Goal: Information Seeking & Learning: Learn about a topic

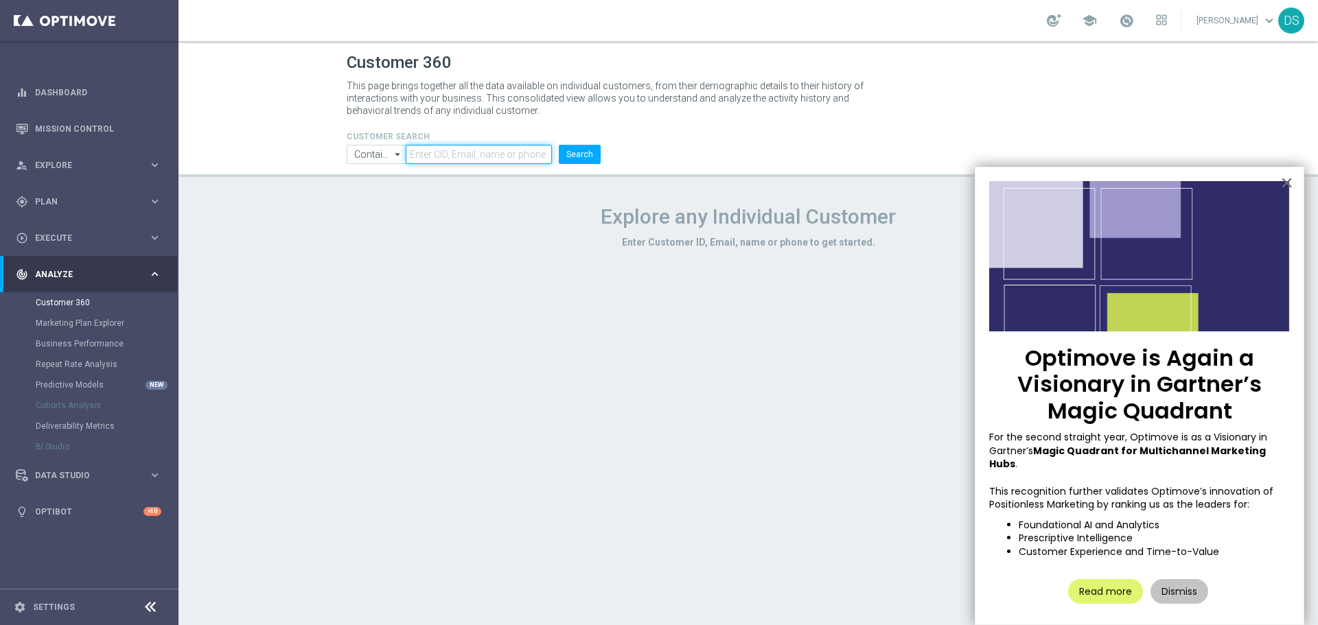
drag, startPoint x: 476, startPoint y: 154, endPoint x: 546, endPoint y: 148, distance: 70.3
click at [476, 154] on input "text" at bounding box center [479, 154] width 146 height 19
paste input "875037"
type input "875037"
click at [391, 154] on input "Contains" at bounding box center [376, 154] width 59 height 19
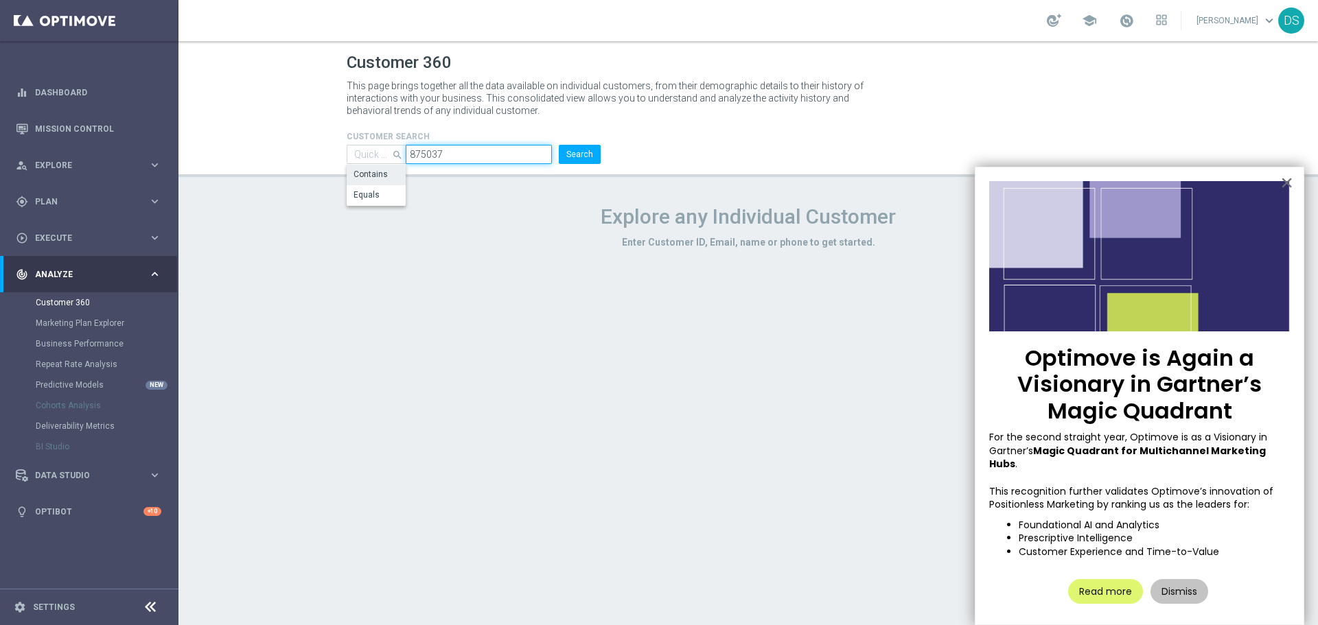
click at [461, 152] on input "875037" at bounding box center [479, 154] width 146 height 19
type input "Contains"
click at [593, 150] on button "Search" at bounding box center [580, 154] width 42 height 19
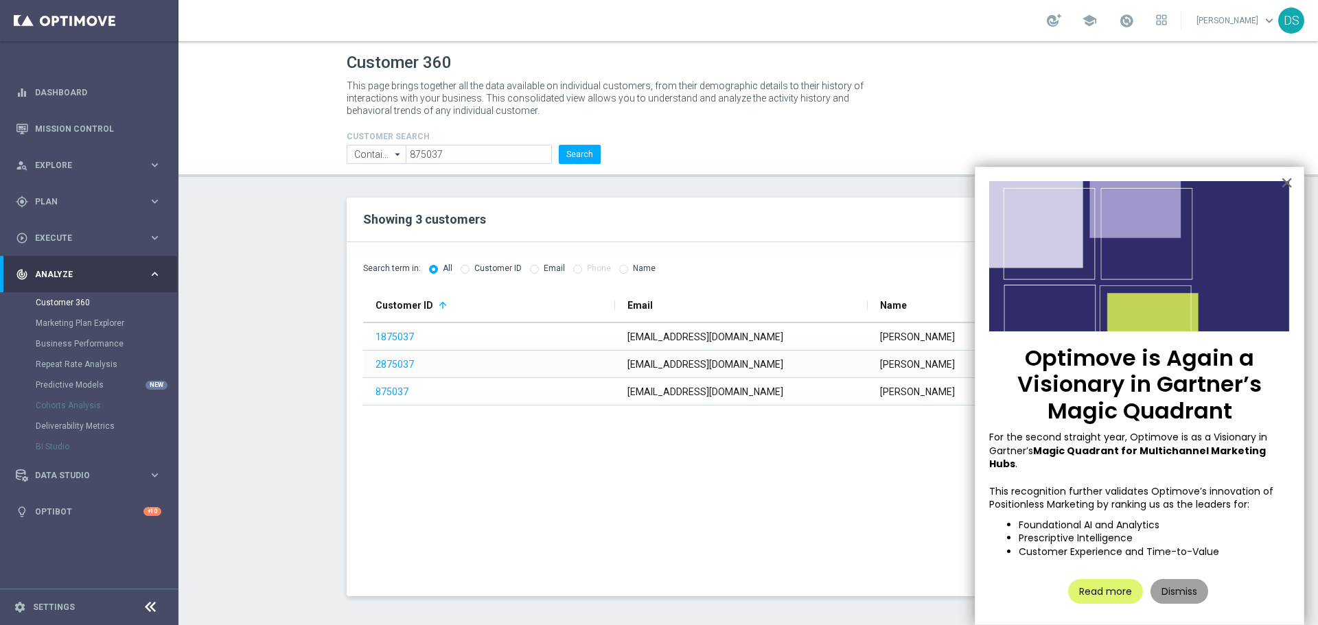
click at [1186, 579] on button "Dismiss" at bounding box center [1179, 591] width 58 height 25
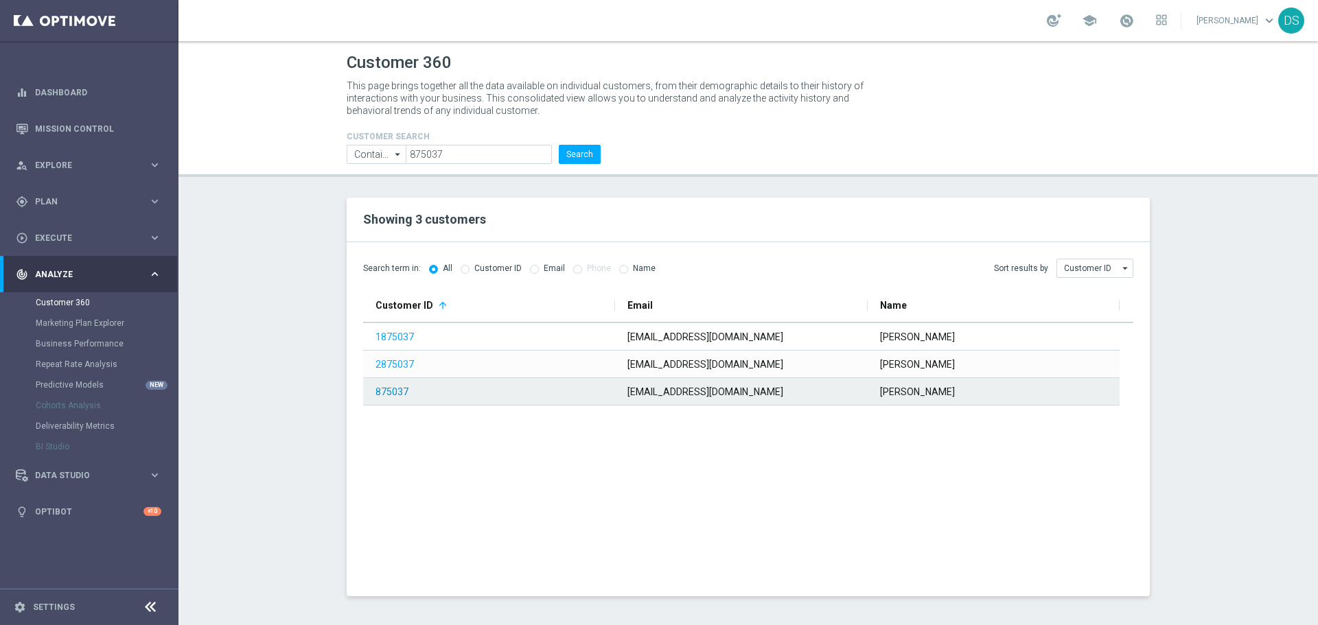
click at [386, 396] on link "875037" at bounding box center [391, 391] width 33 height 11
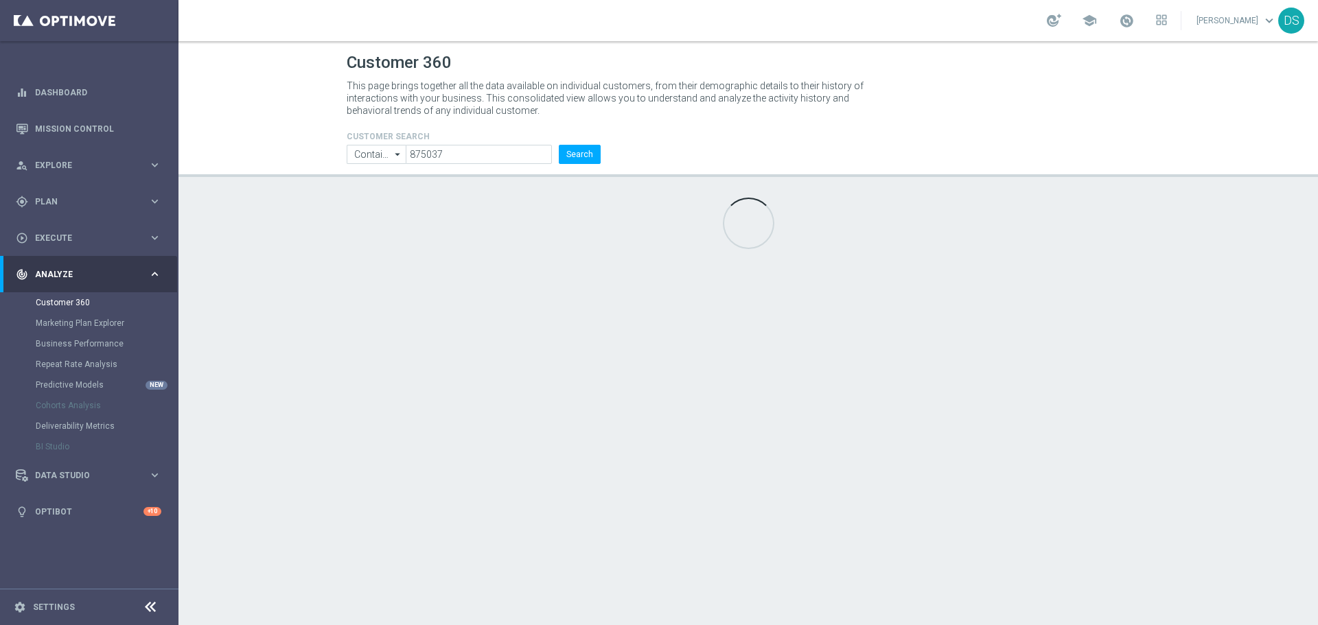
type input "Last 30 days"
type input "Deposit Amount"
type input "Last 30 days"
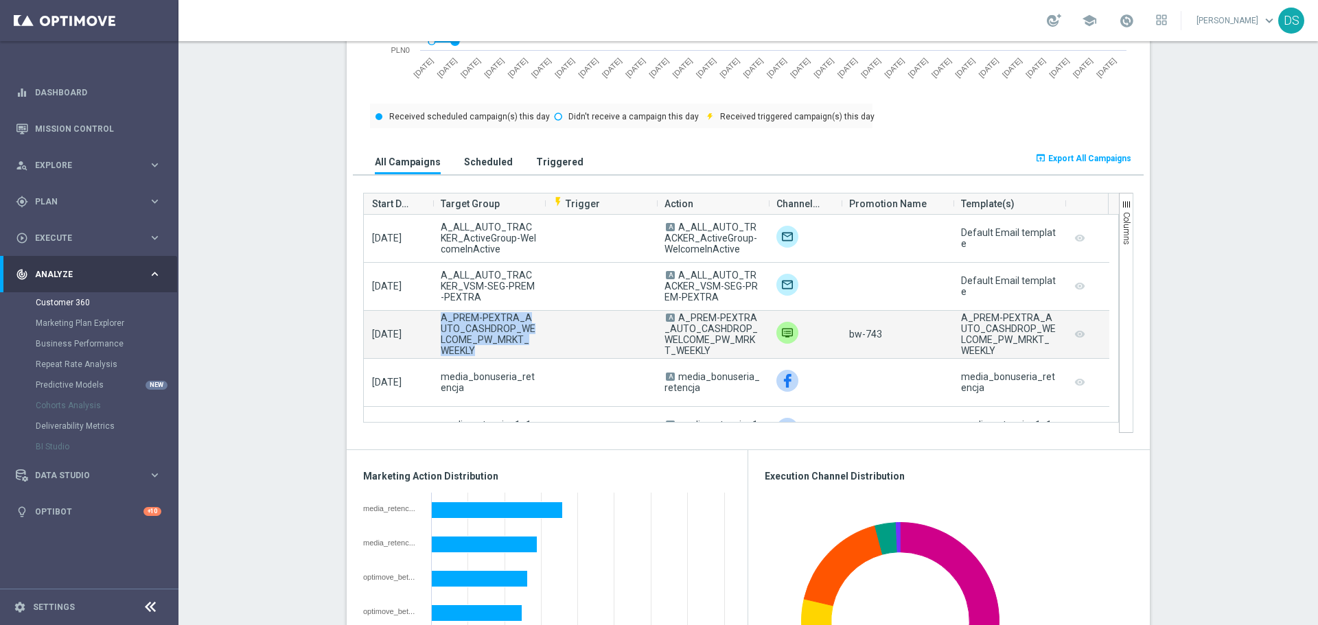
drag, startPoint x: 438, startPoint y: 315, endPoint x: 474, endPoint y: 349, distance: 49.0
click at [474, 349] on span "A_PREM-PEXTRA_AUTO_CASHDROP_WELCOME_PW_MRKT_WEEKLY" at bounding box center [488, 334] width 95 height 44
copy span "A_PREM-PEXTRA_AUTO_CASHDROP_WELCOME_PW_MRKT_WEEKLY"
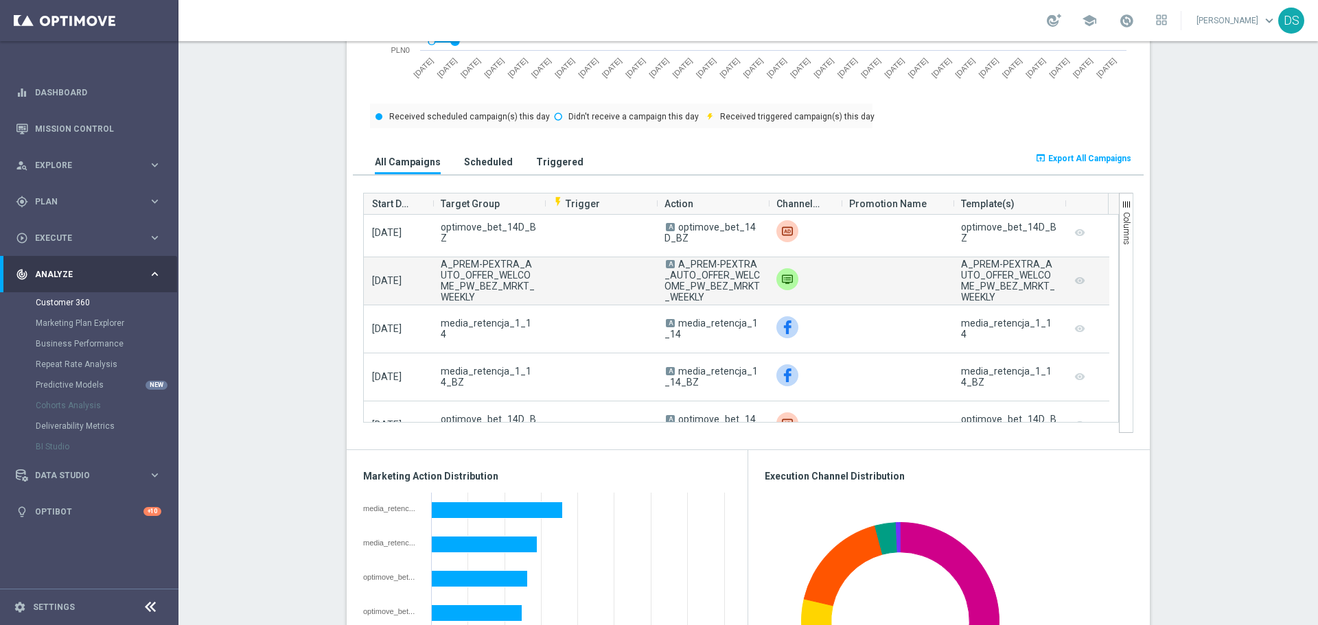
scroll to position [2677, 0]
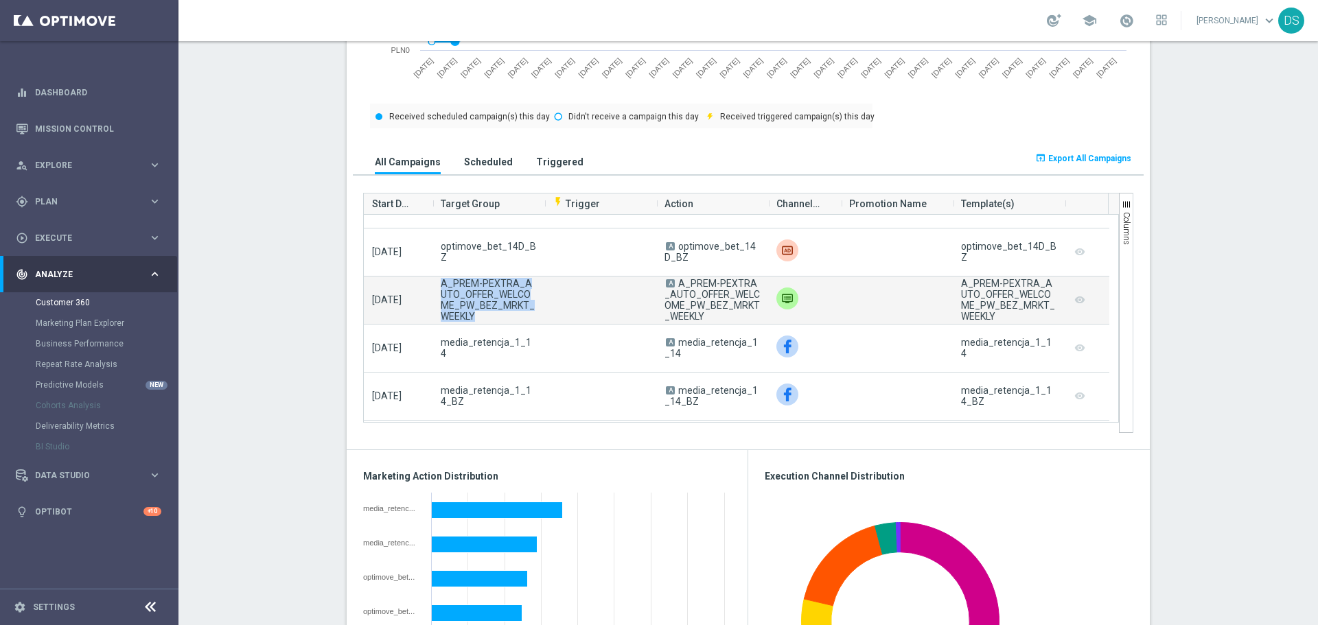
drag, startPoint x: 434, startPoint y: 283, endPoint x: 450, endPoint y: 318, distance: 38.4
click at [450, 318] on div "A_PREM-PEXTRA_AUTO_OFFER_WELCOME_PW_BEZ_MRKT_WEEKLY" at bounding box center [488, 300] width 112 height 47
copy span "A_PREM-PEXTRA_AUTO_OFFER_WELCOME_PW_BEZ_MRKT_WEEKLY"
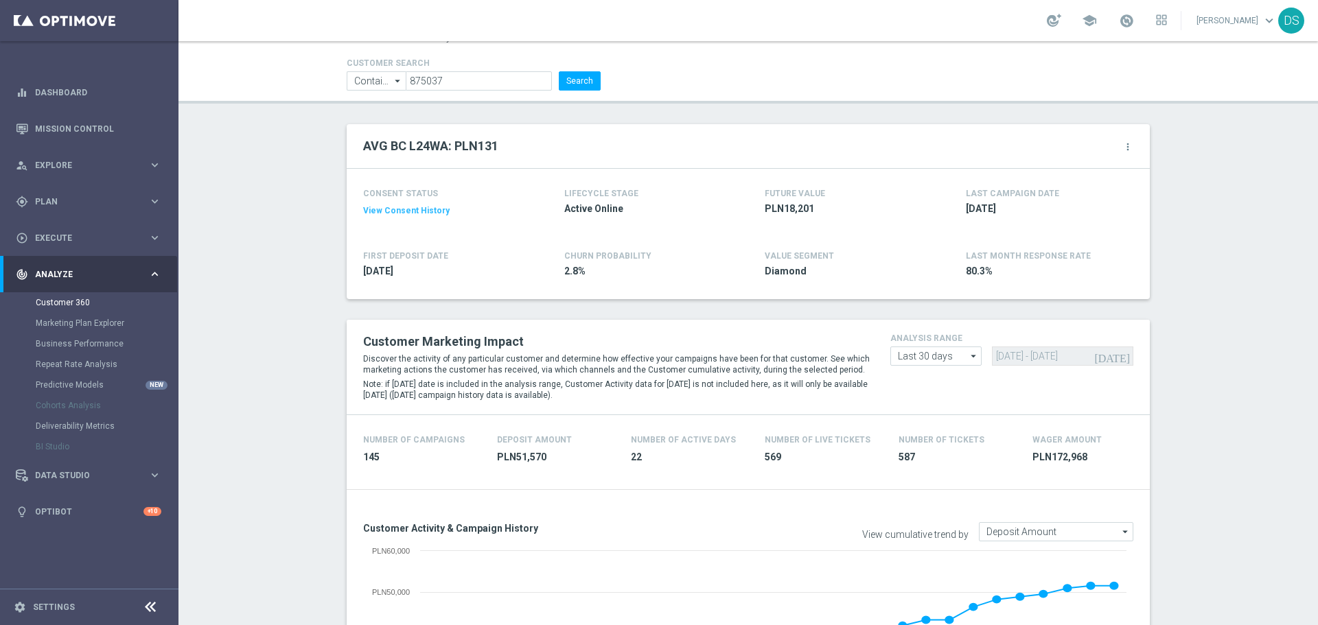
scroll to position [0, 0]
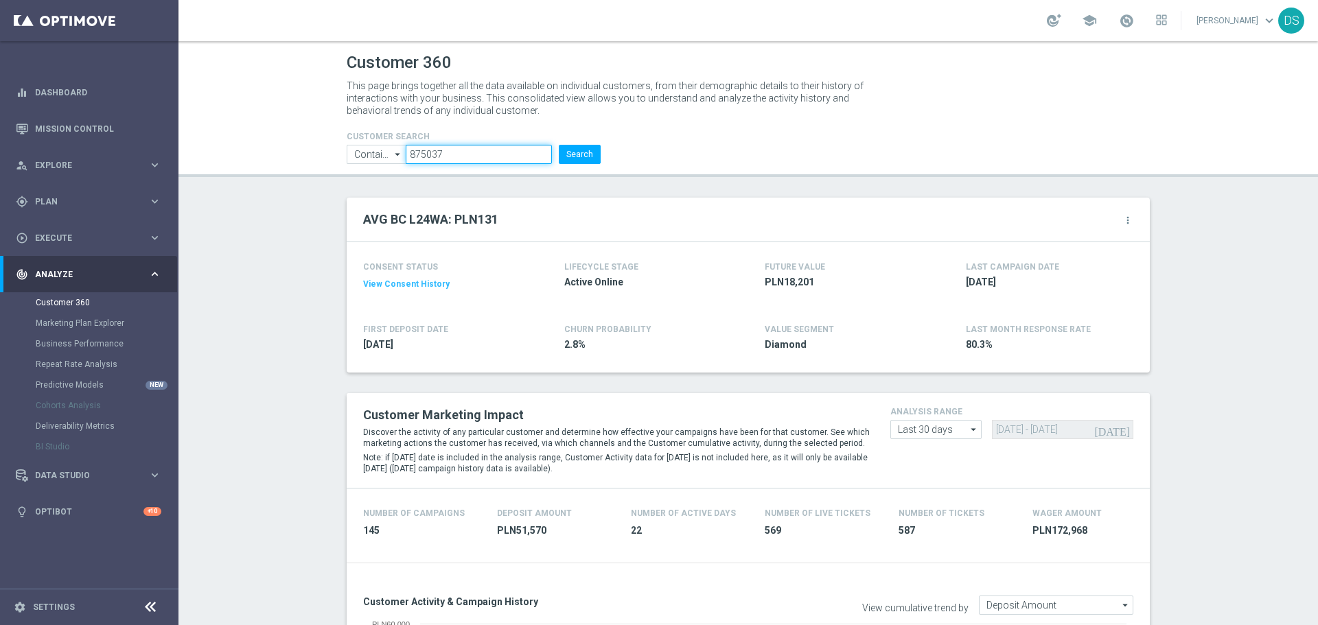
click at [446, 154] on input "875037" at bounding box center [479, 154] width 146 height 19
paste input "2251418"
click at [579, 145] on button "Search" at bounding box center [580, 154] width 42 height 19
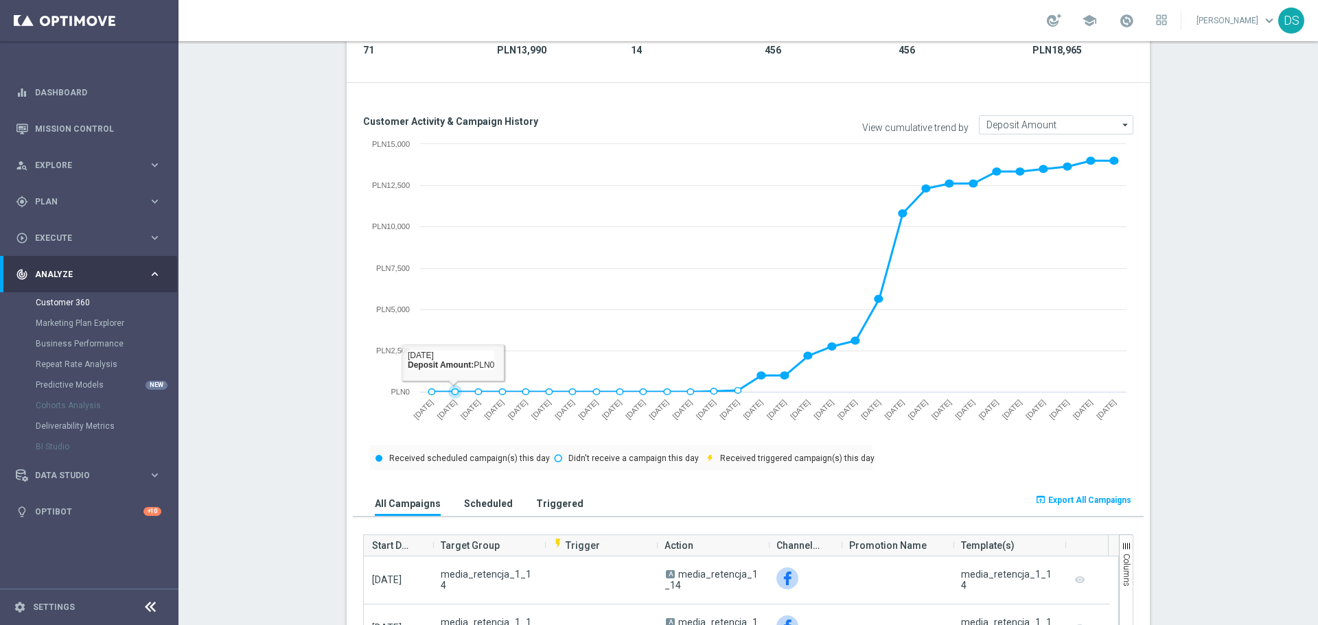
scroll to position [69, 0]
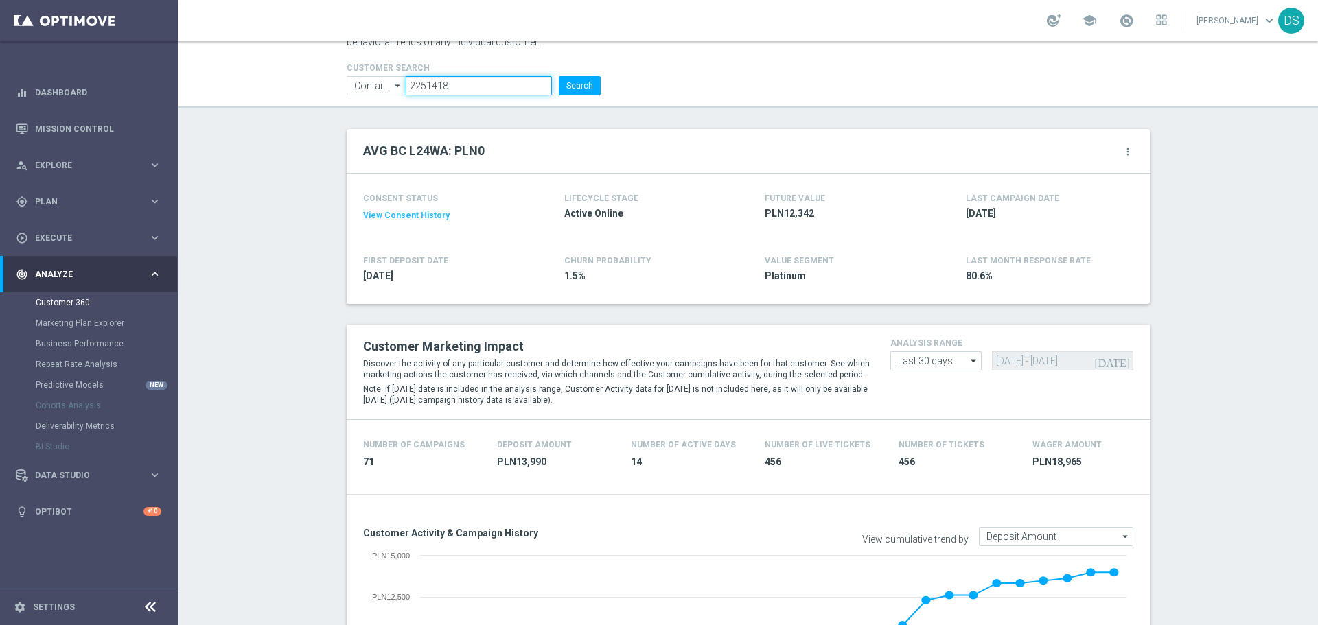
click at [424, 85] on input "2251418" at bounding box center [479, 85] width 146 height 19
paste input "875037"
type input "875037"
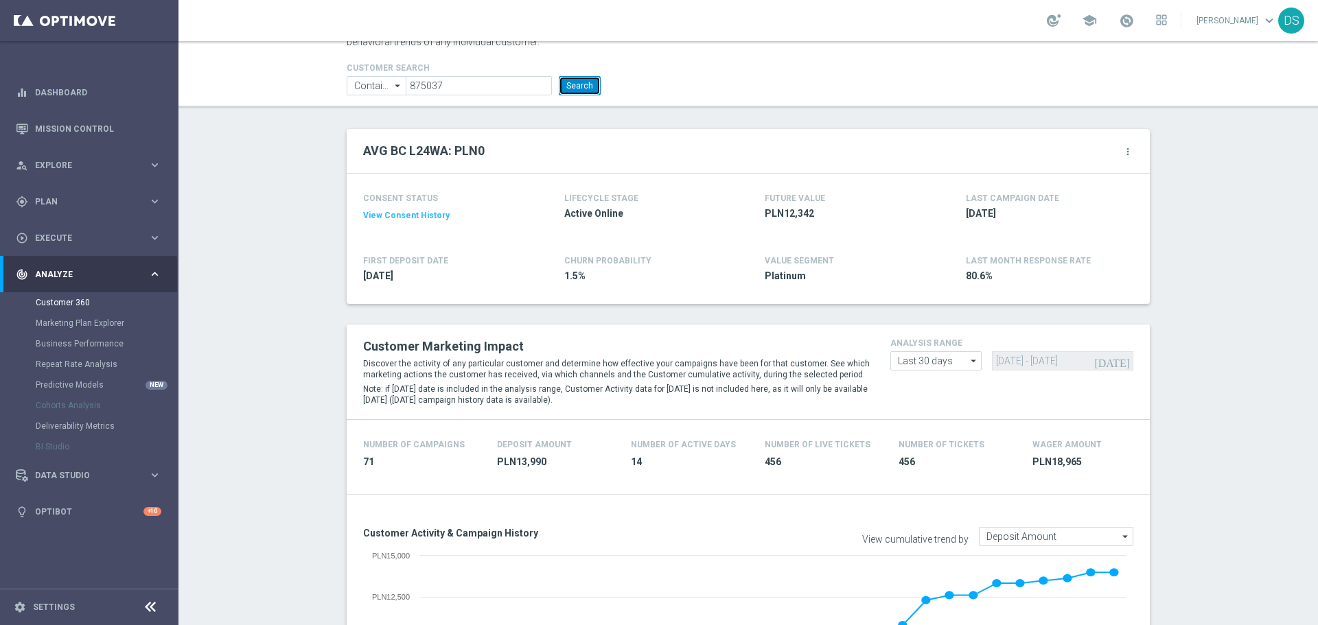
click at [578, 83] on button "Search" at bounding box center [580, 85] width 42 height 19
